Goal: Information Seeking & Learning: Learn about a topic

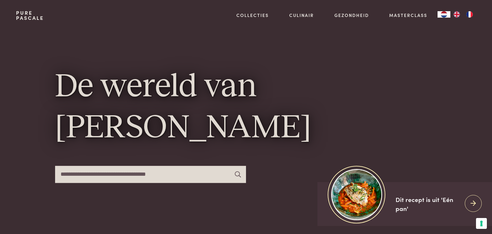
click at [469, 13] on img "FR" at bounding box center [470, 14] width 8 height 6
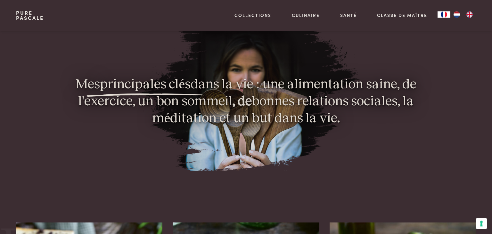
scroll to position [440, 0]
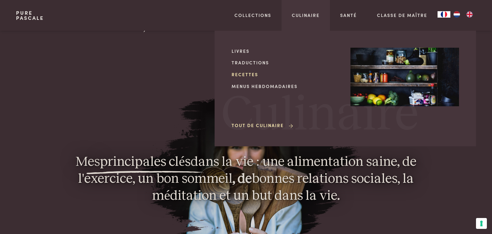
click at [245, 75] on link "Recettes" at bounding box center [286, 74] width 109 height 7
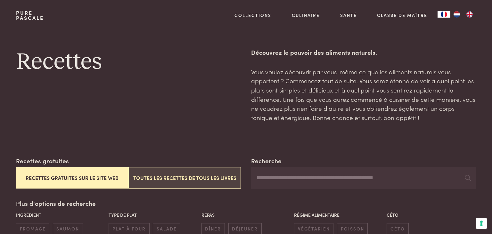
click at [219, 177] on button "Toutes les recettes de tous les livres" at bounding box center [185, 177] width 112 height 21
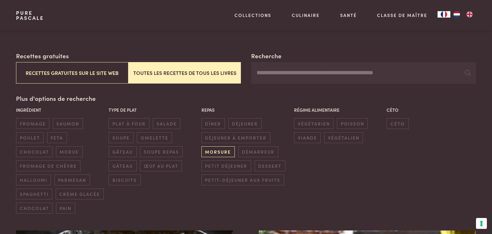
scroll to position [88, 0]
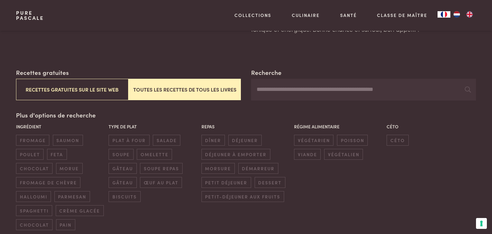
click at [289, 88] on input "Recherche" at bounding box center [363, 90] width 225 height 22
type input "*****"
click at [469, 88] on icon at bounding box center [468, 90] width 6 height 6
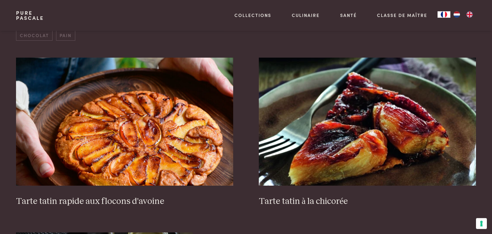
scroll to position [292, 0]
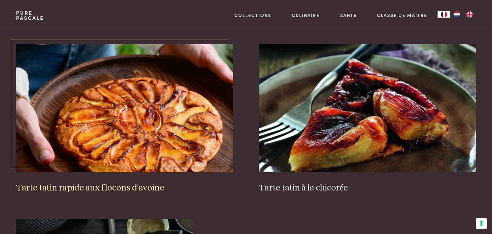
click at [126, 159] on img at bounding box center [124, 108] width 217 height 128
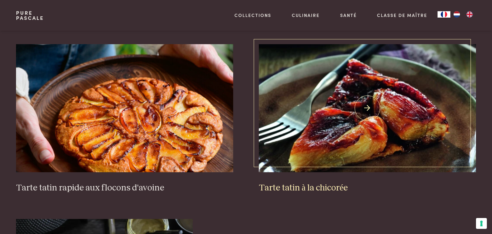
click at [379, 153] on img at bounding box center [367, 108] width 217 height 128
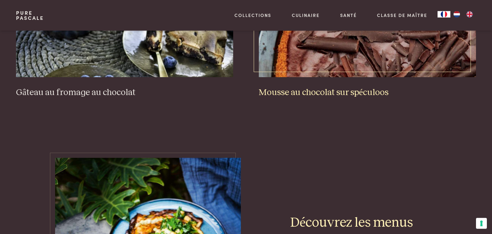
scroll to position [846, 0]
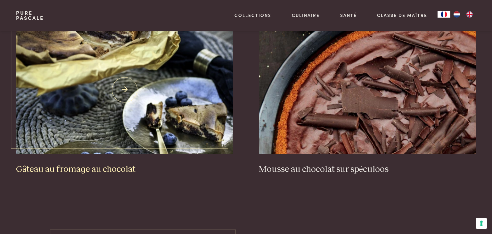
click at [75, 98] on img at bounding box center [124, 90] width 217 height 128
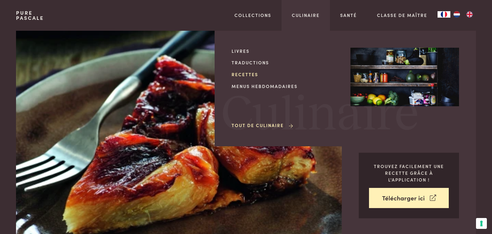
click at [250, 76] on link "Recettes" at bounding box center [286, 74] width 109 height 7
click at [250, 75] on link "Recettes" at bounding box center [286, 74] width 109 height 7
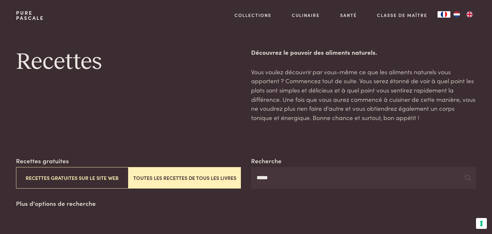
drag, startPoint x: 273, startPoint y: 181, endPoint x: 250, endPoint y: 181, distance: 23.1
click at [251, 181] on input "*****" at bounding box center [363, 178] width 225 height 22
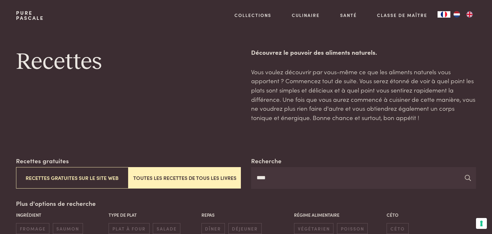
click at [467, 179] on icon at bounding box center [468, 178] width 6 height 6
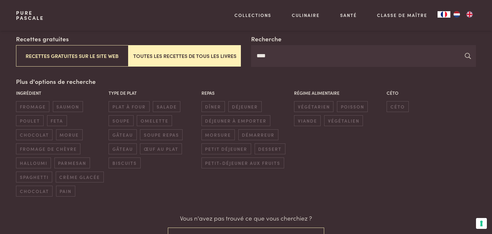
scroll to position [68, 0]
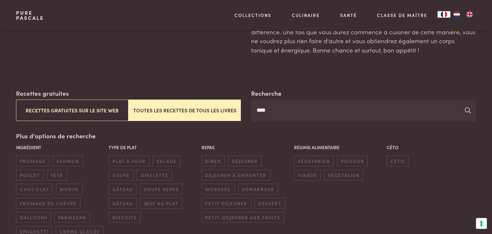
click at [469, 109] on icon at bounding box center [468, 110] width 6 height 6
drag, startPoint x: 274, startPoint y: 115, endPoint x: 251, endPoint y: 117, distance: 23.5
click at [251, 117] on input "****" at bounding box center [363, 111] width 225 height 22
type input "*****"
click at [467, 111] on icon at bounding box center [468, 110] width 6 height 6
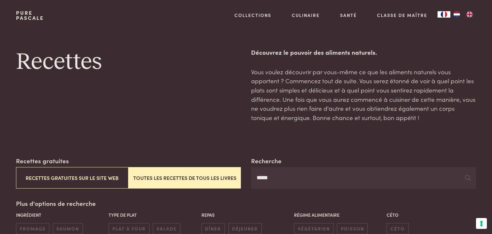
click at [169, 182] on button "Toutes les recettes de tous les livres" at bounding box center [185, 177] width 112 height 21
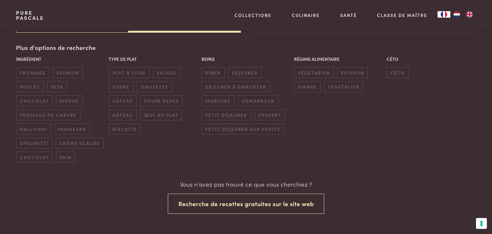
scroll to position [156, 0]
click at [455, 15] on img "NL" at bounding box center [457, 14] width 8 height 6
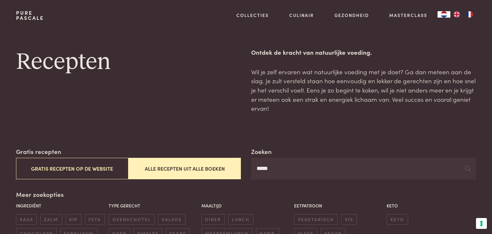
drag, startPoint x: 289, startPoint y: 176, endPoint x: 242, endPoint y: 180, distance: 47.3
click at [251, 180] on input "*****" at bounding box center [363, 169] width 225 height 22
type input "*****"
click at [467, 170] on icon at bounding box center [468, 169] width 6 height 6
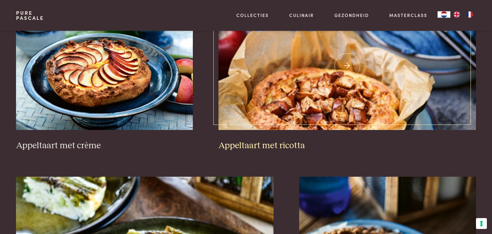
scroll to position [406, 0]
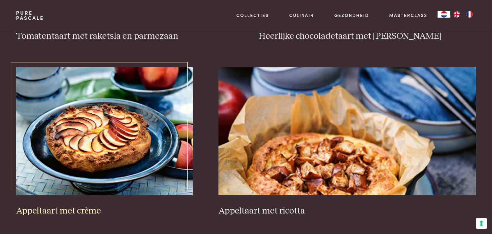
click at [105, 129] on img at bounding box center [104, 131] width 177 height 128
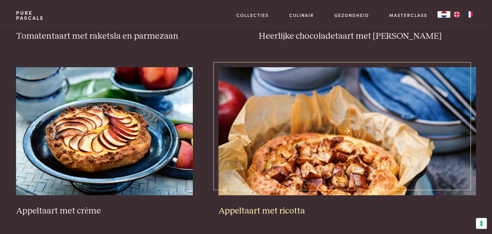
click at [351, 125] on img at bounding box center [348, 131] width 258 height 128
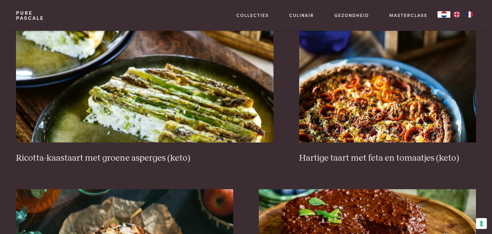
scroll to position [643, 0]
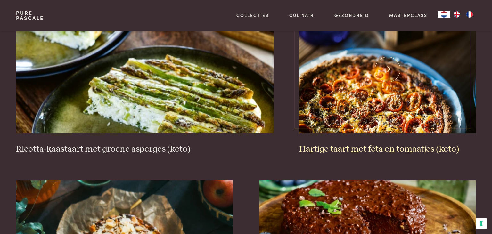
click at [385, 65] on img at bounding box center [387, 69] width 177 height 128
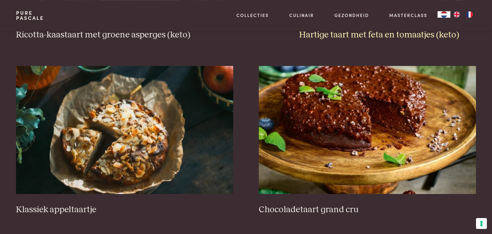
scroll to position [778, 0]
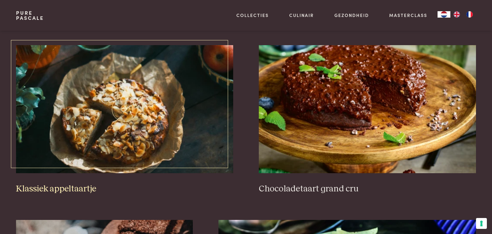
click at [119, 107] on img at bounding box center [124, 109] width 217 height 128
click at [124, 107] on img at bounding box center [124, 109] width 217 height 128
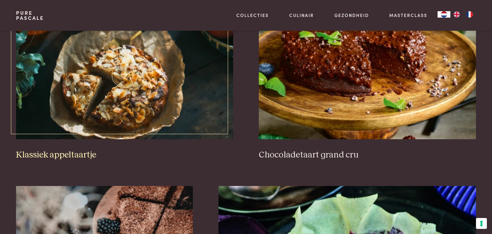
scroll to position [876, 0]
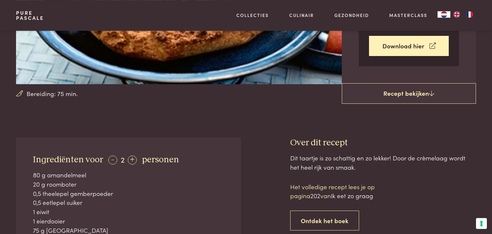
scroll to position [169, 0]
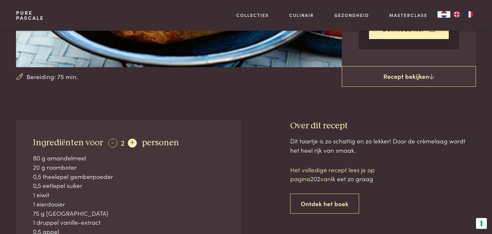
click at [130, 146] on div "+" at bounding box center [132, 143] width 9 height 9
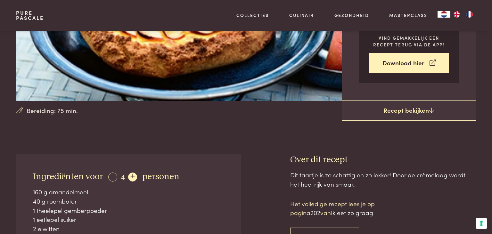
scroll to position [0, 0]
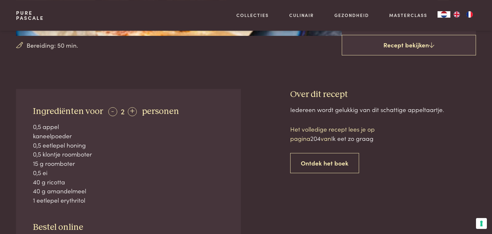
scroll to position [203, 0]
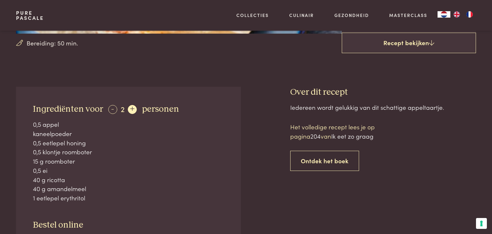
click at [133, 110] on div "+" at bounding box center [132, 109] width 9 height 9
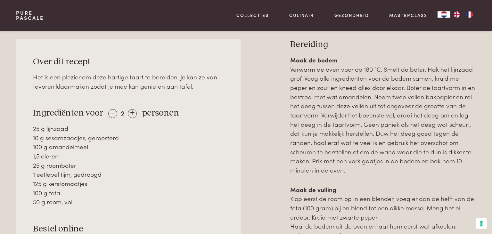
scroll to position [304, 0]
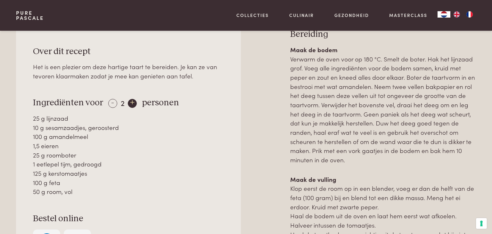
click at [132, 105] on div "+" at bounding box center [132, 103] width 9 height 9
click at [471, 13] on img "FR" at bounding box center [470, 14] width 8 height 6
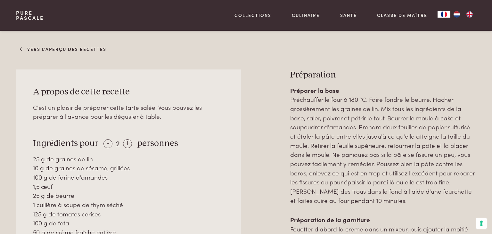
scroll to position [304, 0]
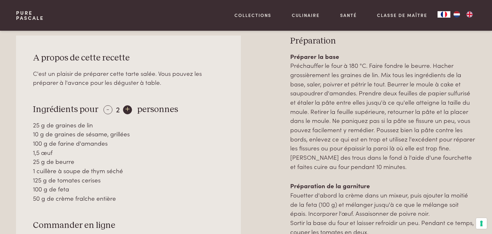
click at [125, 111] on div "+" at bounding box center [127, 109] width 9 height 9
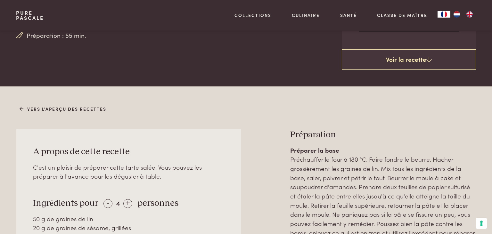
scroll to position [203, 0]
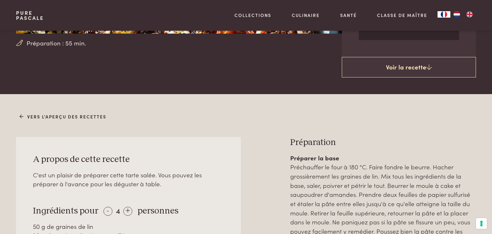
click at [458, 13] on img "NL" at bounding box center [457, 14] width 8 height 6
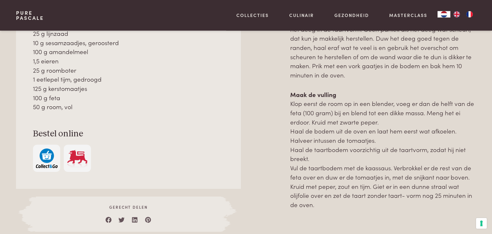
scroll to position [406, 0]
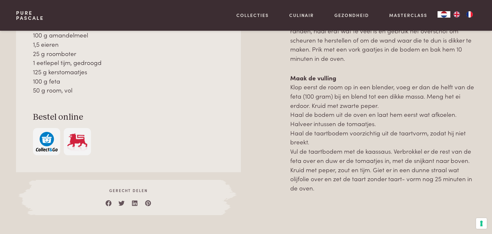
click at [468, 14] on img "FR" at bounding box center [470, 14] width 8 height 6
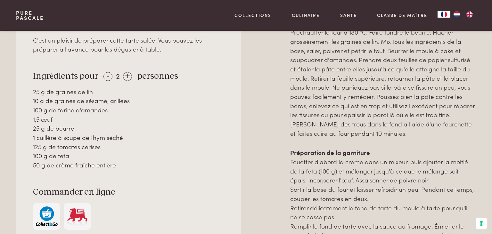
scroll to position [338, 0]
click at [125, 76] on div "+" at bounding box center [127, 75] width 9 height 9
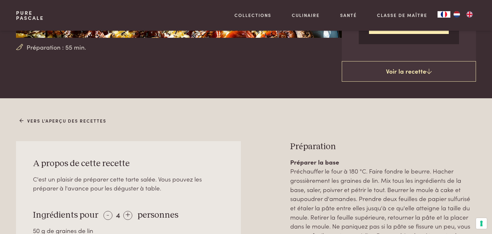
scroll to position [203, 0]
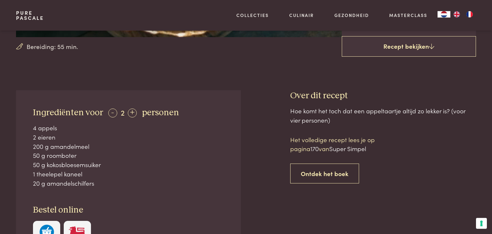
scroll to position [203, 0]
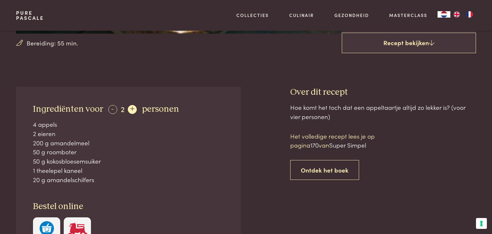
click at [129, 108] on div "+" at bounding box center [132, 109] width 9 height 9
click at [130, 108] on div "+" at bounding box center [132, 109] width 9 height 9
click at [114, 109] on div "-" at bounding box center [112, 109] width 9 height 9
click at [131, 110] on div "+" at bounding box center [132, 109] width 9 height 9
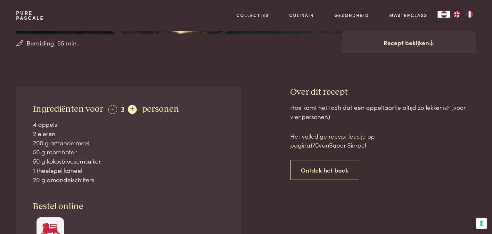
click at [131, 110] on div "+" at bounding box center [132, 109] width 9 height 9
click at [111, 107] on div "-" at bounding box center [112, 109] width 9 height 9
click at [128, 109] on div "+" at bounding box center [132, 109] width 9 height 9
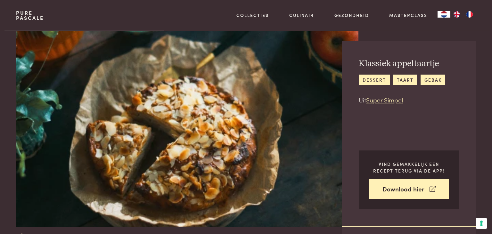
scroll to position [0, 0]
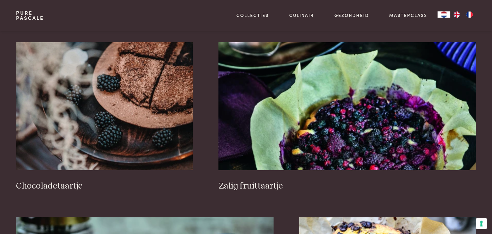
scroll to position [977, 0]
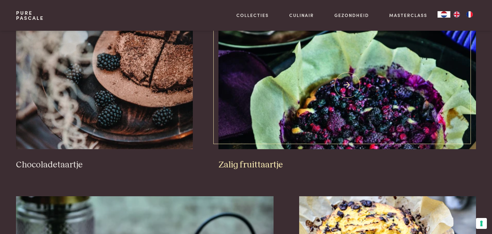
click at [343, 83] on img at bounding box center [348, 85] width 258 height 128
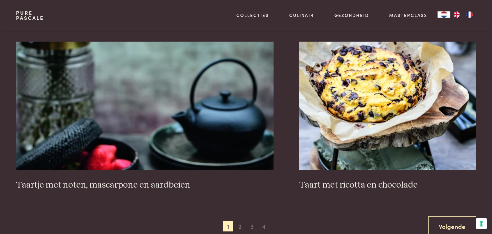
scroll to position [1146, 0]
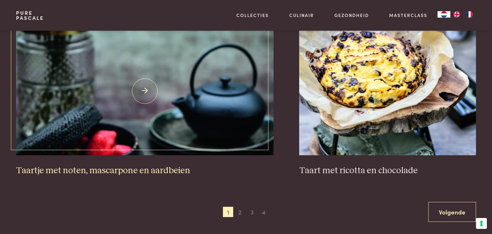
click at [152, 96] on img at bounding box center [145, 91] width 258 height 128
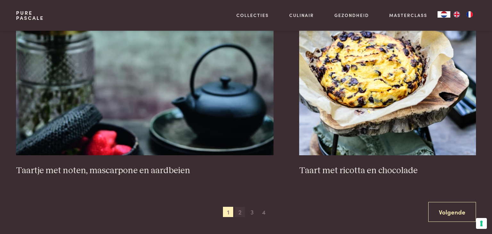
click at [242, 212] on span "2" at bounding box center [240, 212] width 10 height 10
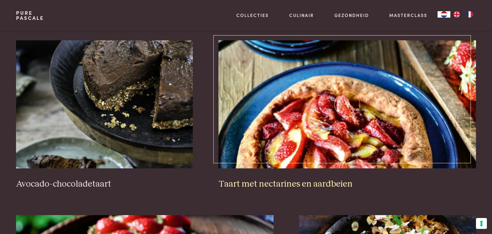
scroll to position [452, 0]
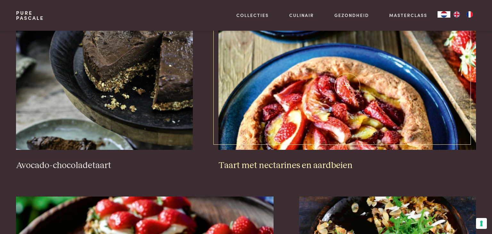
click at [320, 165] on h3 "Taart met nectarines en aardbeien" at bounding box center [348, 165] width 258 height 11
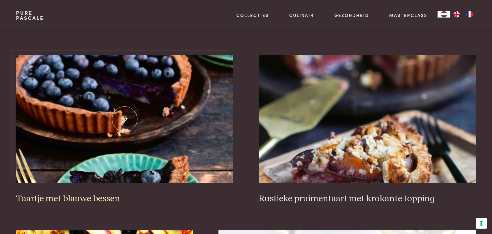
scroll to position [790, 0]
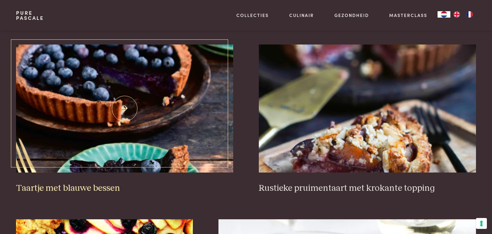
click at [120, 105] on img at bounding box center [124, 109] width 217 height 128
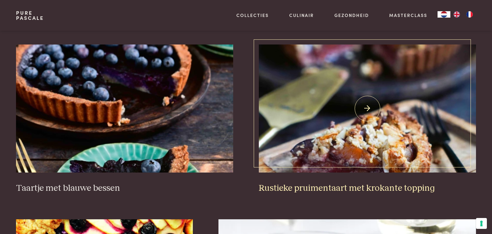
click at [362, 104] on img at bounding box center [367, 109] width 217 height 128
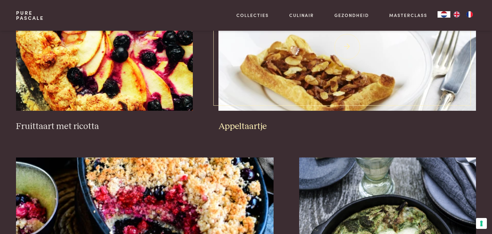
scroll to position [993, 0]
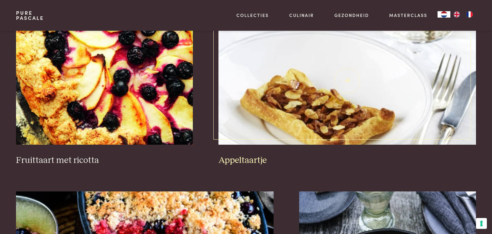
click at [263, 119] on img at bounding box center [348, 81] width 258 height 128
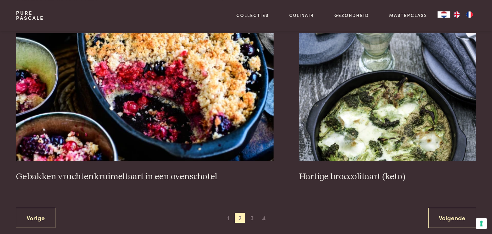
scroll to position [1162, 0]
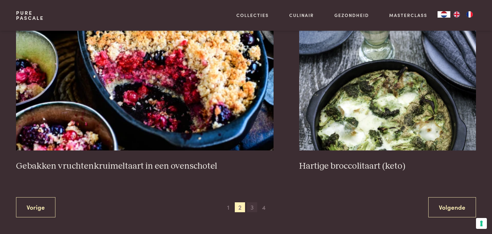
click at [252, 208] on span "3" at bounding box center [252, 208] width 10 height 10
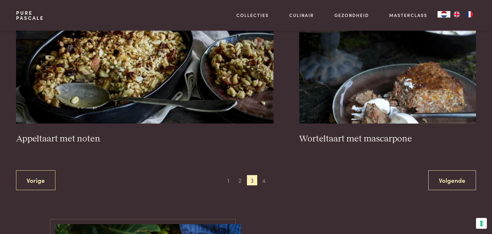
scroll to position [1196, 0]
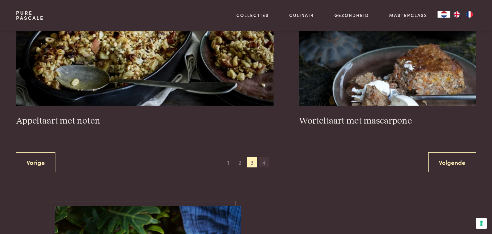
click at [266, 162] on span "4" at bounding box center [264, 162] width 10 height 10
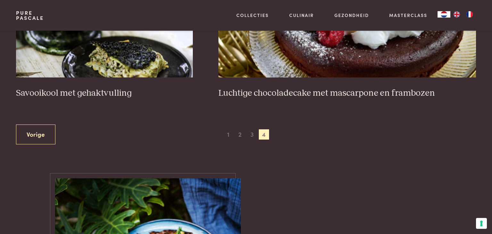
scroll to position [1061, 0]
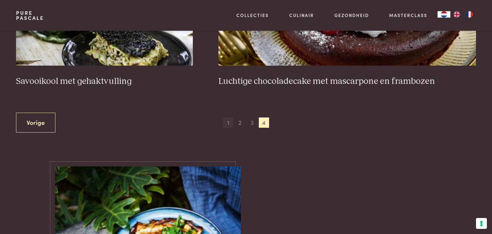
click at [229, 126] on span "1" at bounding box center [228, 123] width 10 height 10
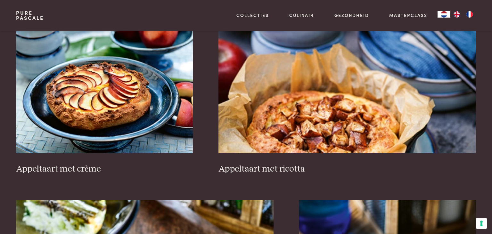
scroll to position [452, 0]
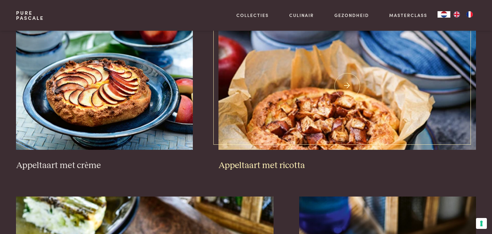
click at [353, 84] on img at bounding box center [348, 86] width 258 height 128
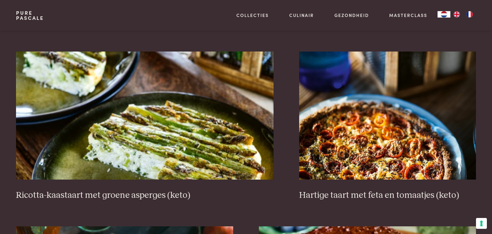
scroll to position [621, 0]
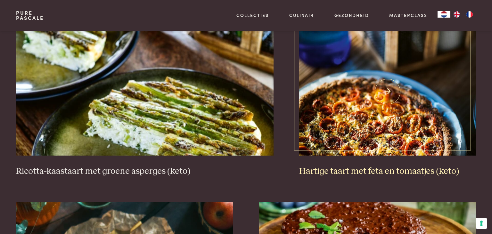
click at [388, 90] on img at bounding box center [387, 92] width 177 height 128
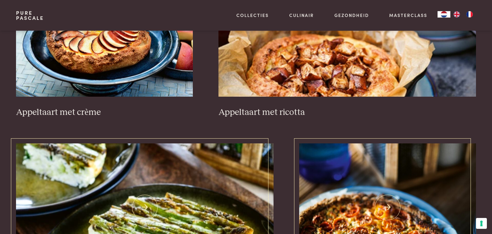
scroll to position [485, 0]
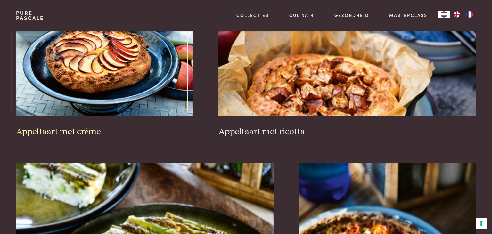
click at [96, 83] on img at bounding box center [104, 52] width 177 height 128
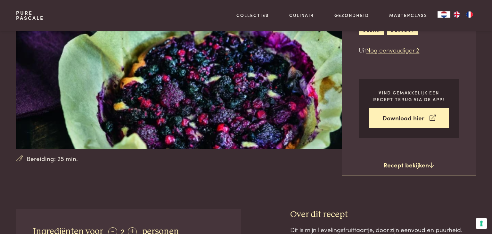
scroll to position [68, 0]
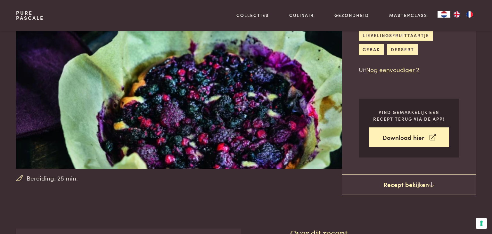
click at [469, 14] on img "FR" at bounding box center [470, 14] width 8 height 6
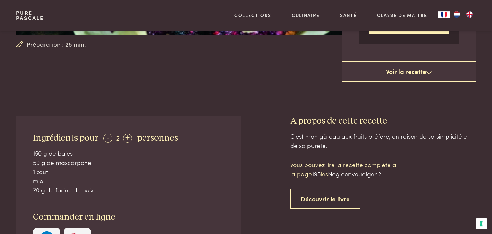
scroll to position [203, 0]
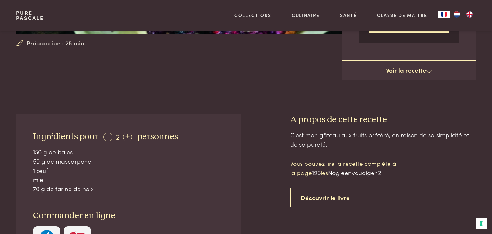
click at [123, 133] on div "- 2 +" at bounding box center [118, 136] width 29 height 9
click at [125, 136] on div "+" at bounding box center [127, 137] width 9 height 9
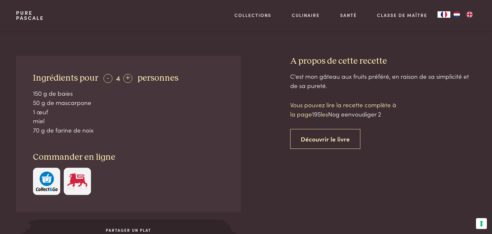
scroll to position [270, 0]
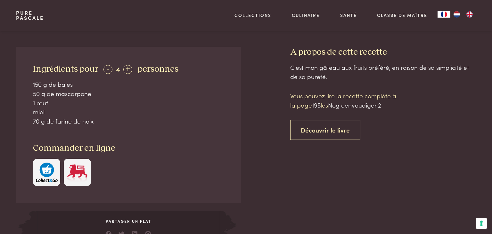
click at [381, 104] on span "Nog eenvoudiger 2" at bounding box center [354, 105] width 53 height 9
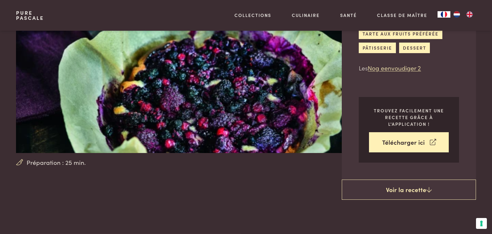
scroll to position [34, 0]
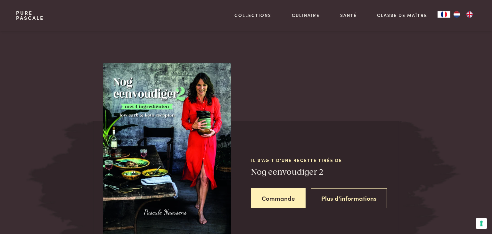
scroll to position [517, 0]
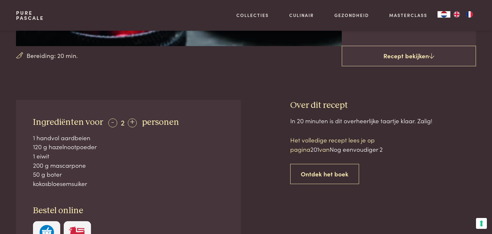
scroll to position [203, 0]
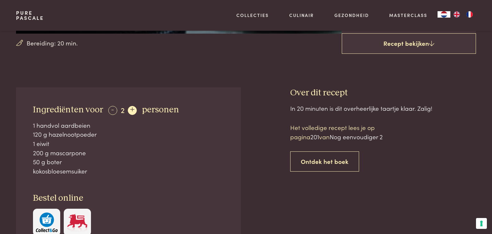
click at [129, 110] on div "+" at bounding box center [132, 110] width 9 height 9
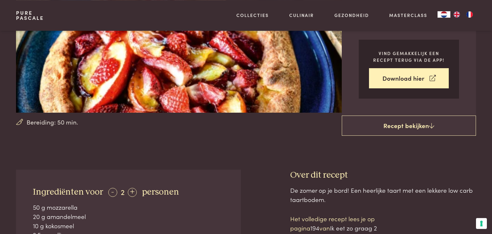
scroll to position [135, 0]
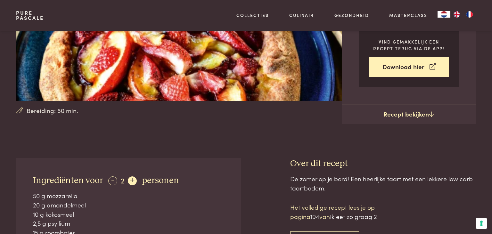
click at [133, 180] on div "+" at bounding box center [132, 181] width 9 height 9
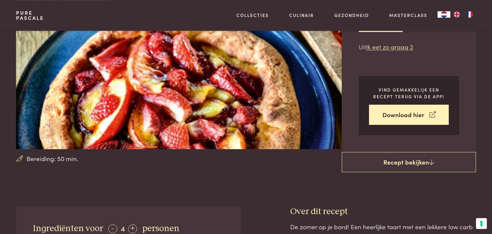
scroll to position [34, 0]
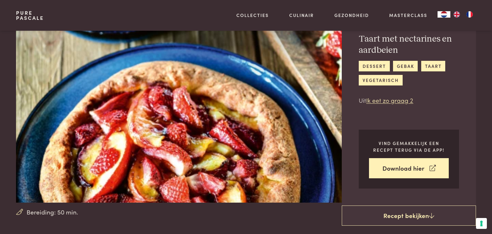
click at [470, 12] on img "FR" at bounding box center [470, 14] width 8 height 6
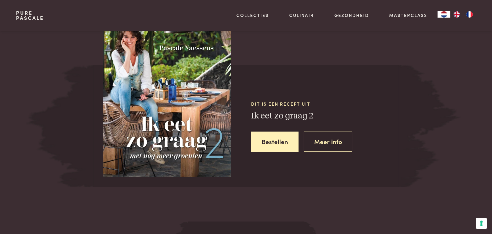
scroll to position [600, 0]
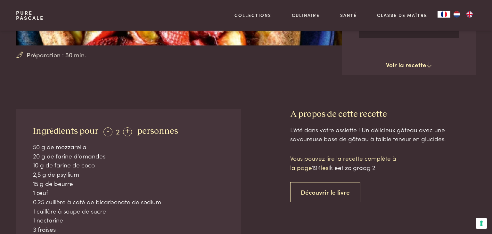
scroll to position [203, 0]
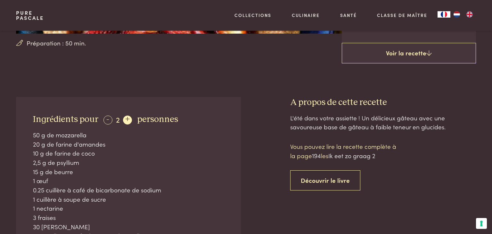
click at [125, 116] on div "+" at bounding box center [127, 120] width 9 height 9
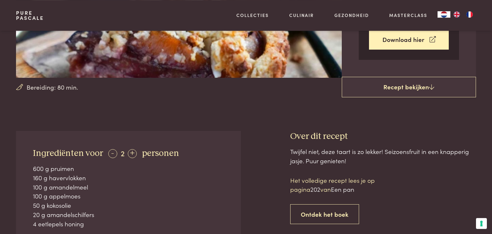
scroll to position [203, 0]
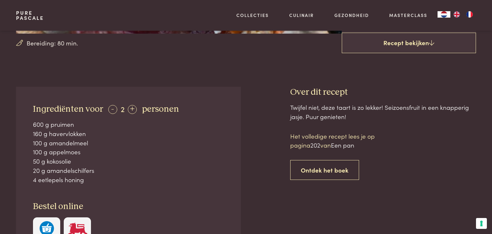
click at [469, 14] on img "FR" at bounding box center [470, 14] width 8 height 6
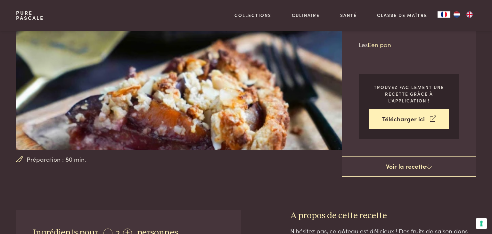
scroll to position [34, 0]
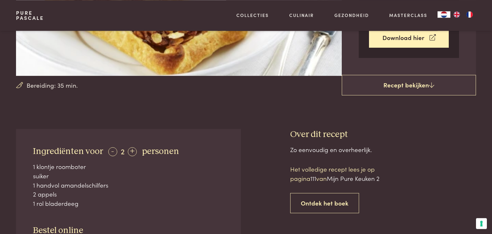
scroll to position [135, 0]
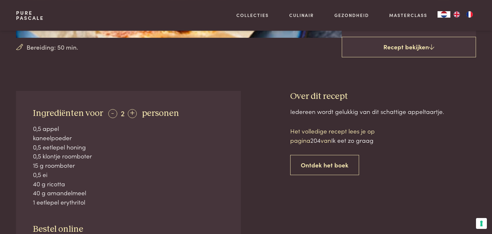
scroll to position [203, 0]
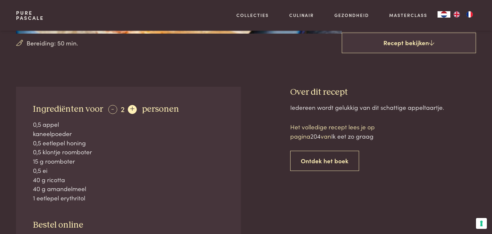
click at [128, 112] on div "+" at bounding box center [132, 109] width 9 height 9
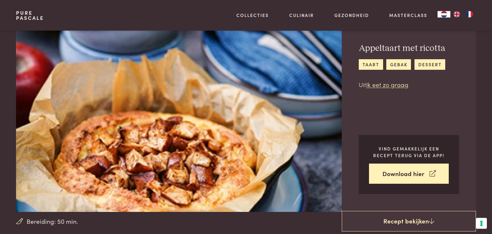
scroll to position [34, 0]
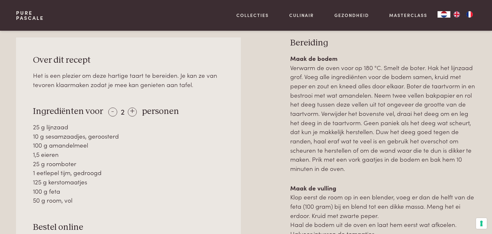
scroll to position [304, 0]
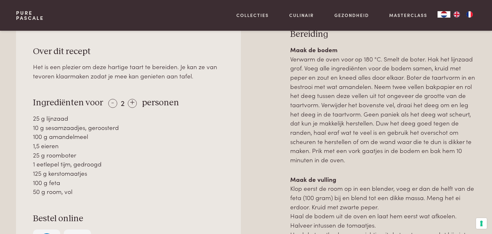
click at [469, 15] on img "FR" at bounding box center [470, 14] width 8 height 6
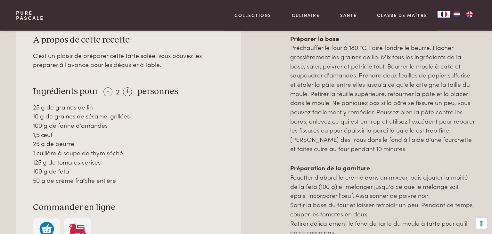
scroll to position [338, 0]
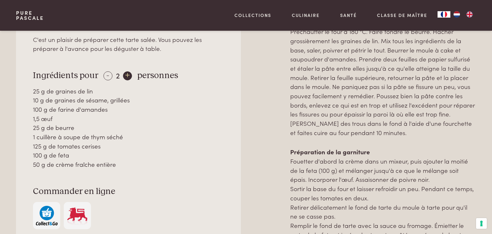
click at [128, 74] on div "+" at bounding box center [127, 75] width 9 height 9
click at [106, 76] on div "-" at bounding box center [108, 75] width 9 height 9
click at [123, 74] on div "+" at bounding box center [127, 75] width 9 height 9
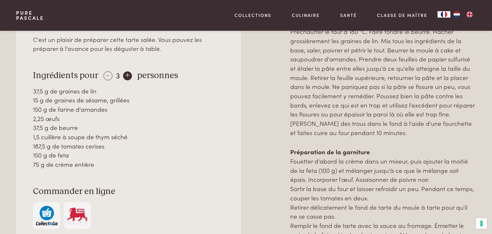
click at [123, 74] on div "+" at bounding box center [127, 75] width 9 height 9
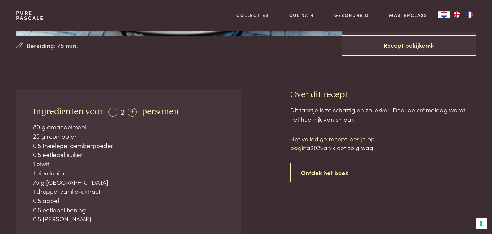
scroll to position [203, 0]
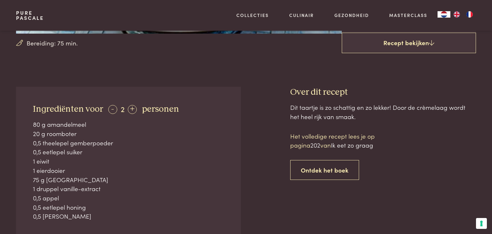
click at [473, 16] on img "FR" at bounding box center [470, 14] width 8 height 6
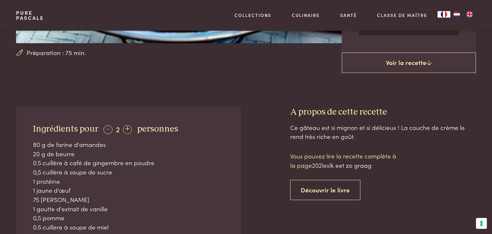
scroll to position [203, 0]
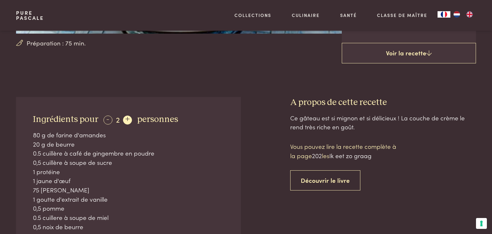
click at [124, 117] on div "+" at bounding box center [127, 120] width 9 height 9
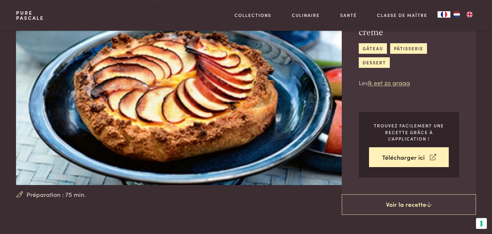
scroll to position [34, 0]
